Goal: Task Accomplishment & Management: Use online tool/utility

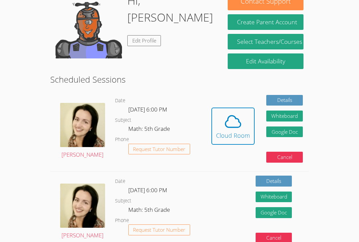
scroll to position [94, 0]
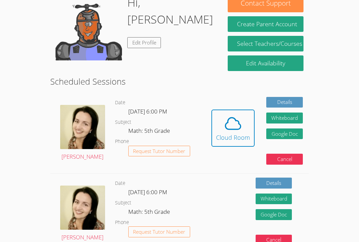
click at [228, 124] on icon at bounding box center [233, 123] width 19 height 19
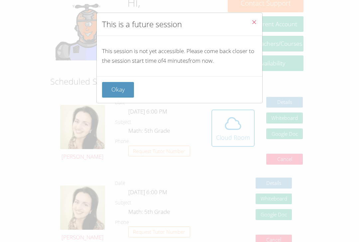
click at [119, 84] on button "Okay" at bounding box center [118, 90] width 32 height 16
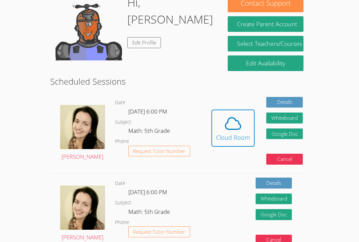
click at [237, 133] on div "Cloud Room" at bounding box center [233, 137] width 34 height 9
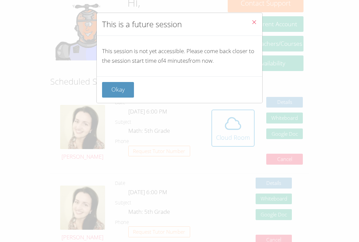
click at [117, 93] on button "Okay" at bounding box center [118, 90] width 32 height 16
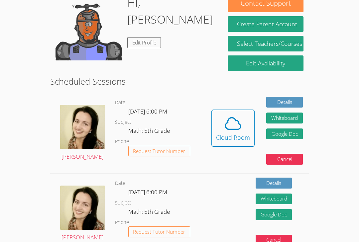
click at [236, 125] on icon at bounding box center [233, 123] width 19 height 19
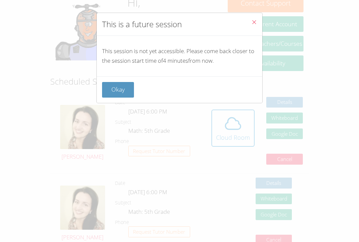
click at [126, 97] on button "Okay" at bounding box center [118, 90] width 32 height 16
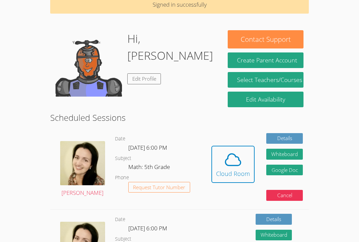
click at [214, 161] on button "Cloud Room" at bounding box center [232, 164] width 43 height 37
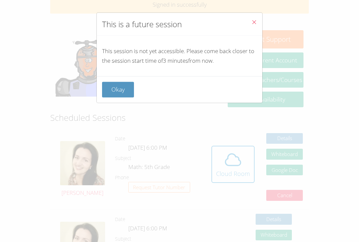
scroll to position [58, 0]
click at [126, 89] on button "Okay" at bounding box center [118, 90] width 32 height 16
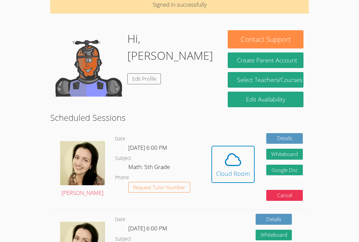
click at [241, 156] on icon at bounding box center [233, 160] width 19 height 19
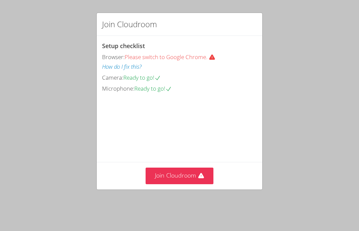
click at [190, 172] on button "Join Cloudroom" at bounding box center [180, 176] width 68 height 16
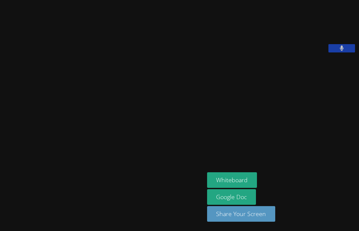
click at [352, 53] on button at bounding box center [341, 48] width 27 height 8
click at [328, 53] on button at bounding box center [341, 48] width 27 height 8
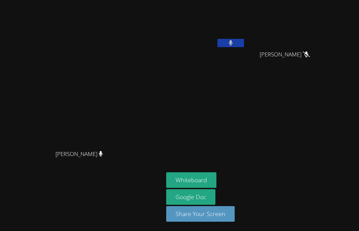
click at [197, 188] on button "Whiteboard" at bounding box center [191, 181] width 50 height 16
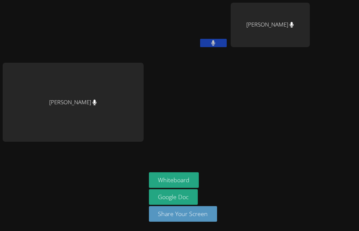
click at [227, 39] on button at bounding box center [213, 43] width 27 height 8
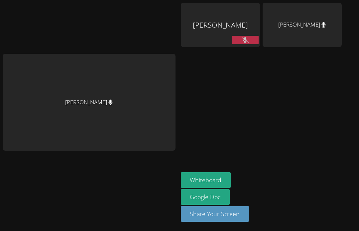
click at [231, 188] on button "Whiteboard" at bounding box center [206, 181] width 50 height 16
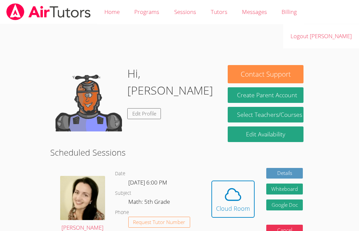
click at [219, 197] on span at bounding box center [233, 195] width 34 height 19
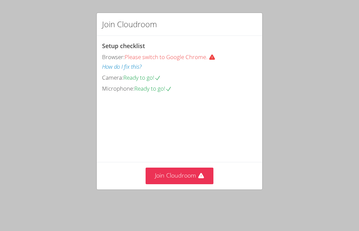
click at [203, 53] on span "Please switch to Google Chrome." at bounding box center [171, 57] width 93 height 8
click at [177, 184] on button "Join Cloudroom" at bounding box center [180, 176] width 68 height 16
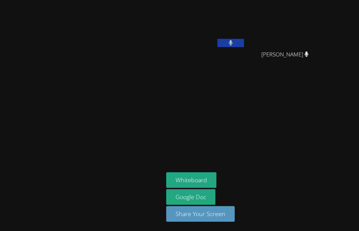
click at [198, 188] on button "Whiteboard" at bounding box center [191, 181] width 50 height 16
